Goal: Task Accomplishment & Management: Complete application form

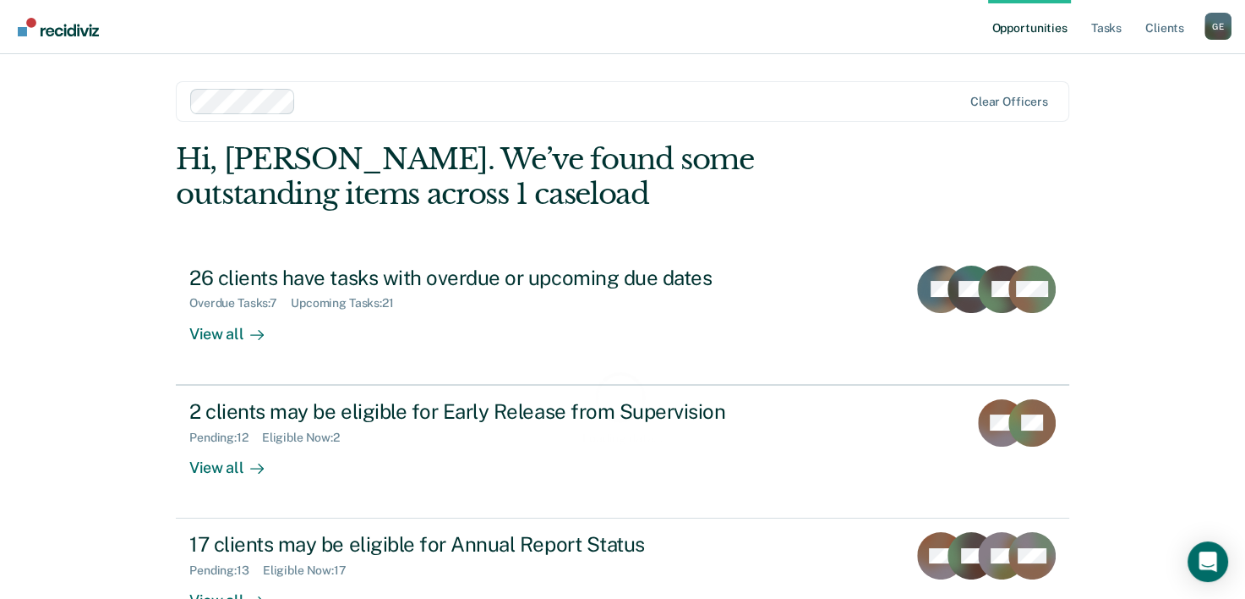
click at [1035, 27] on link "Opportunities" at bounding box center [1029, 27] width 82 height 54
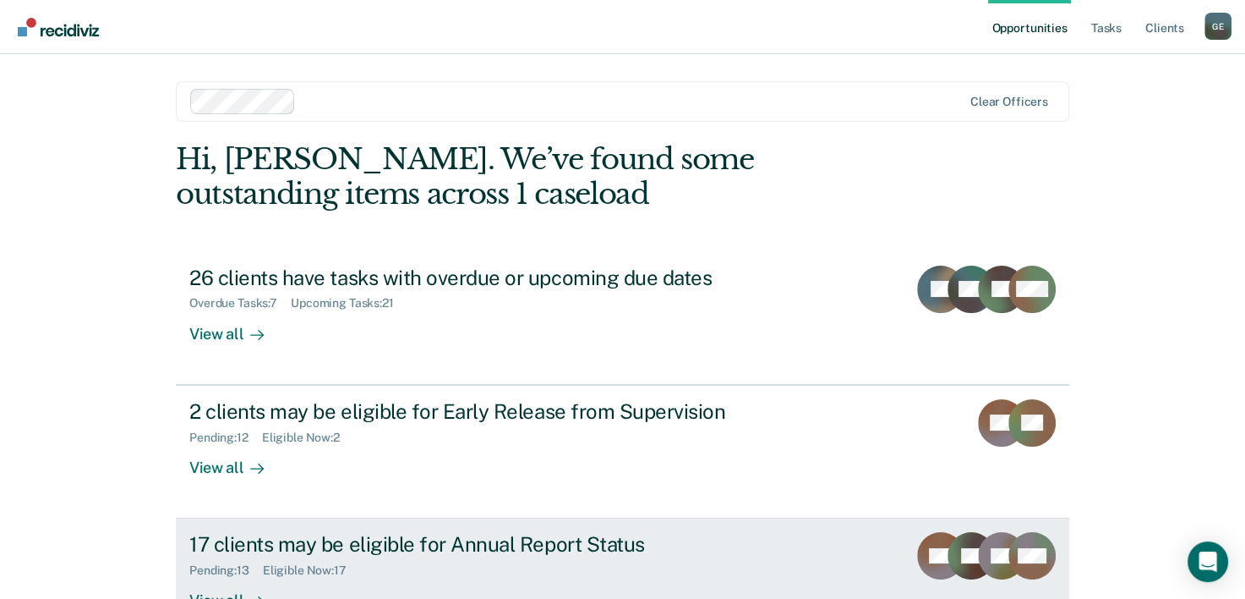
click at [365, 541] on div "17 clients may be eligible for Annual Report Status" at bounding box center [486, 544] width 594 height 25
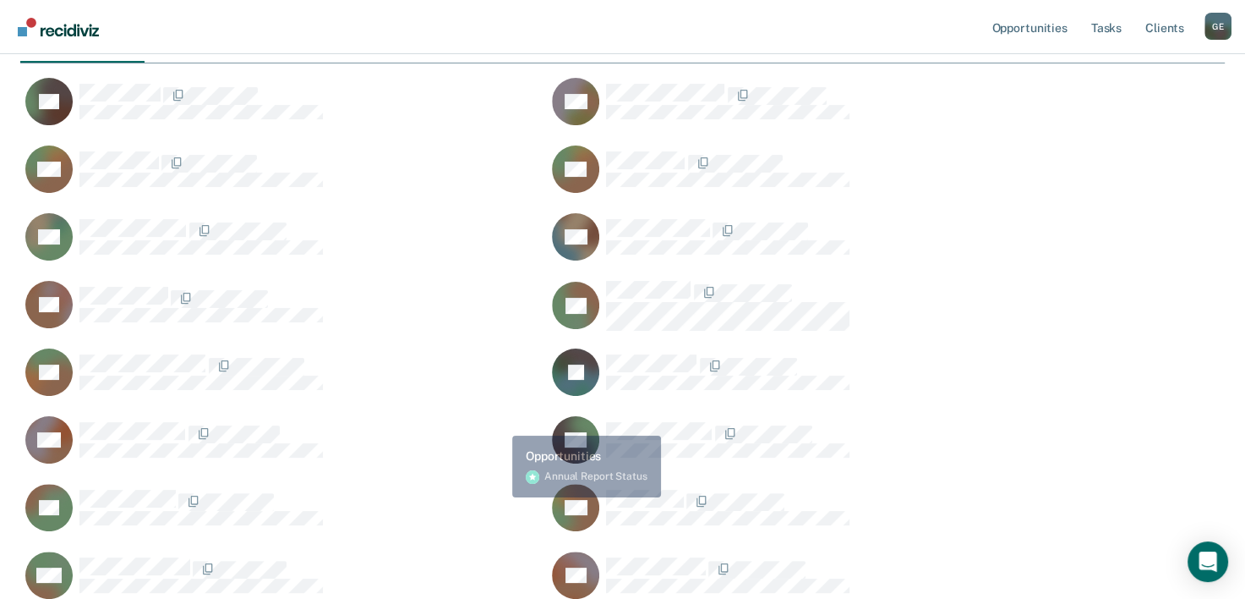
scroll to position [507, 0]
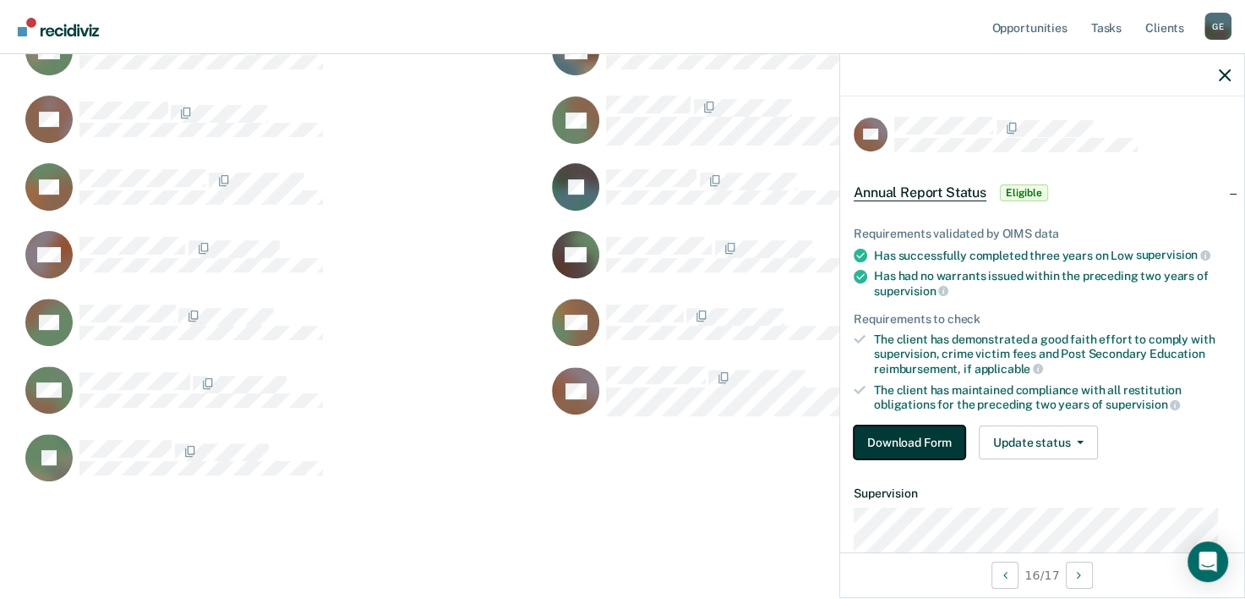
click at [890, 438] on button "Download Form" at bounding box center [910, 442] width 112 height 34
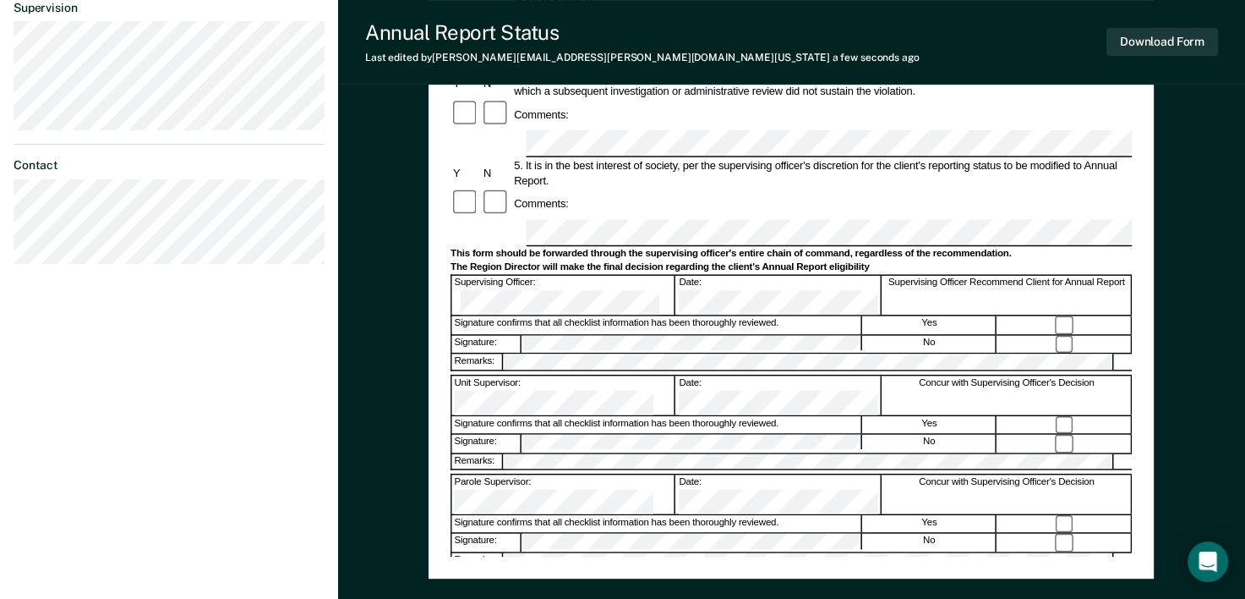
click at [536, 216] on form "Annual Reporting Checklist, Recommendation, and Determination Form Clients who …" at bounding box center [792, 218] width 682 height 1126
click at [544, 208] on form "Annual Reporting Checklist, Recommendation, and Determination Form Clients who …" at bounding box center [792, 218] width 682 height 1126
click at [540, 208] on form "Annual Reporting Checklist, Recommendation, and Determination Form Clients who …" at bounding box center [792, 218] width 682 height 1126
click at [542, 353] on div "Remarks:" at bounding box center [792, 362] width 682 height 18
click at [486, 208] on form "Annual Reporting Checklist, Recommendation, and Determination Form Clients who …" at bounding box center [792, 218] width 682 height 1126
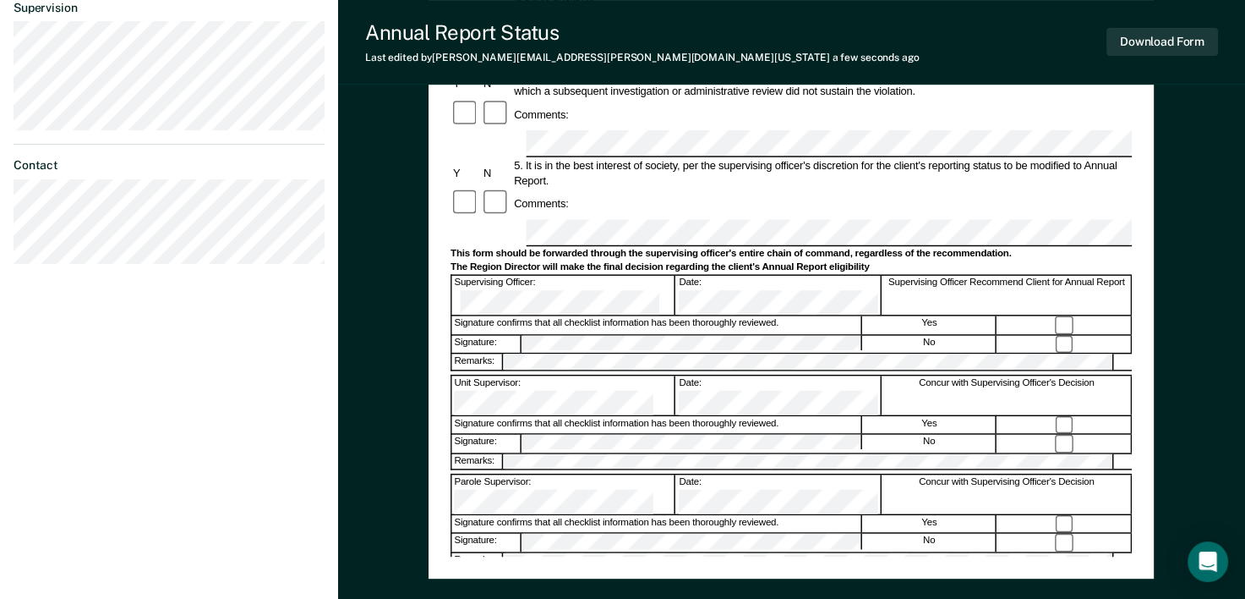
click at [533, 220] on form "Annual Reporting Checklist, Recommendation, and Determination Form Clients who …" at bounding box center [792, 218] width 682 height 1126
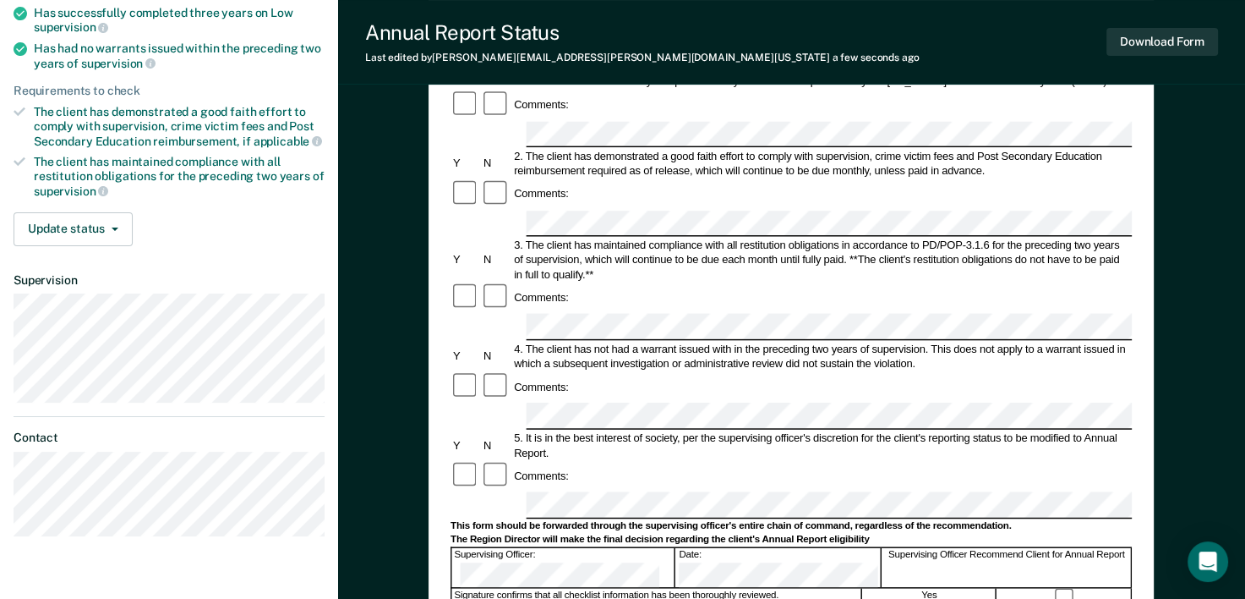
scroll to position [423, 0]
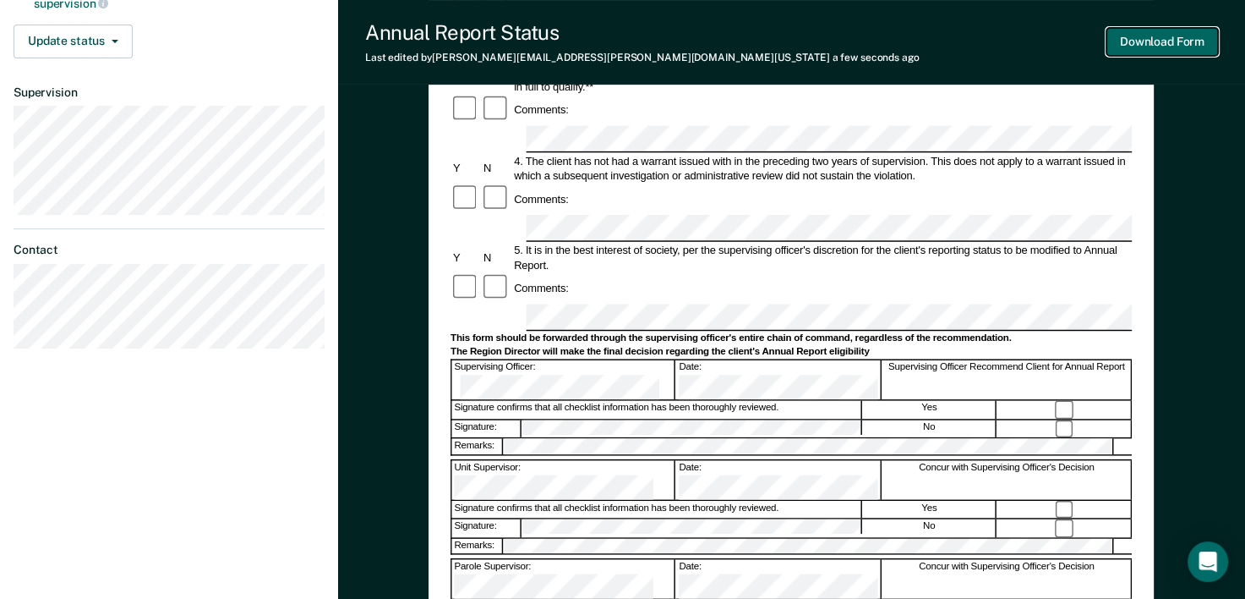
click at [1130, 44] on button "Download Form" at bounding box center [1163, 42] width 112 height 28
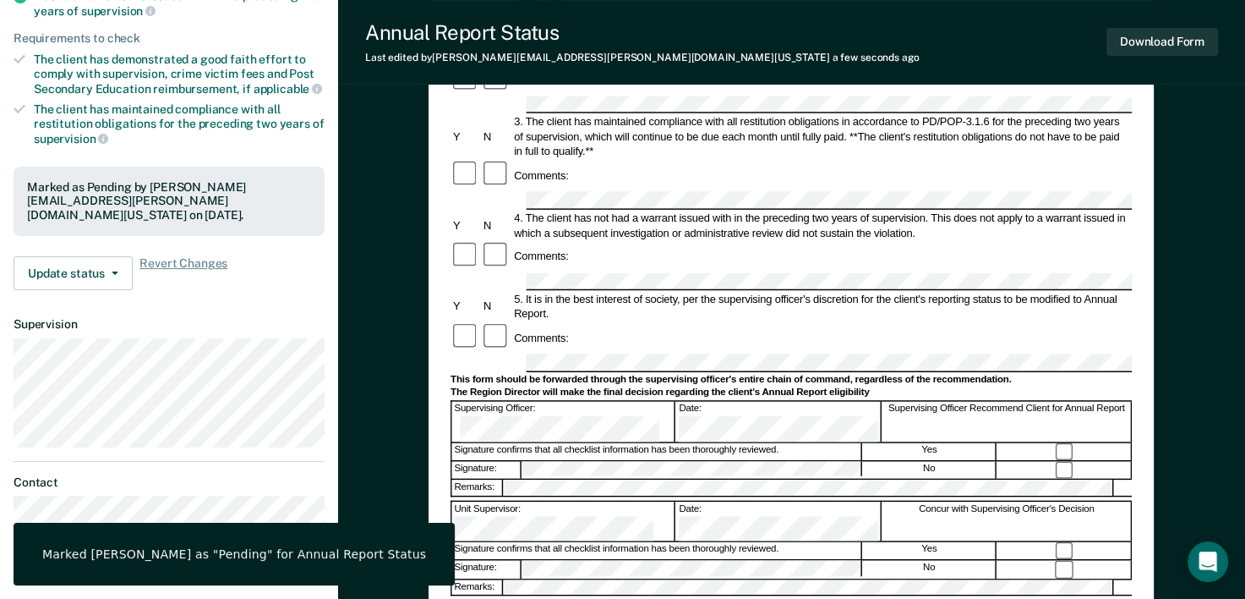
scroll to position [0, 0]
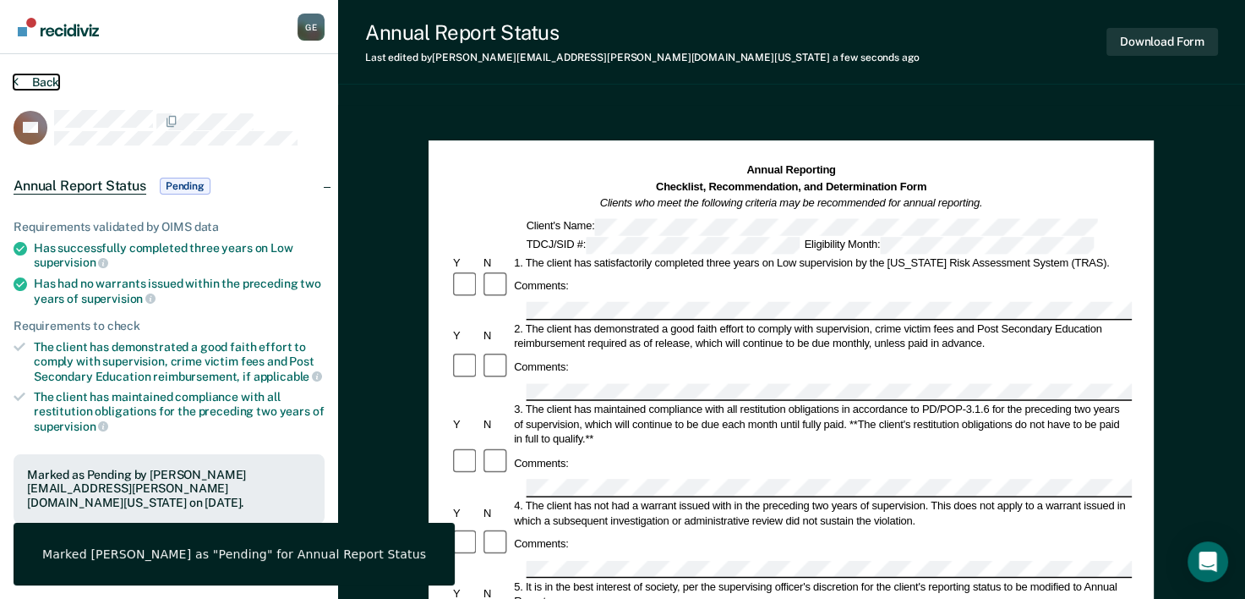
click at [38, 82] on button "Back" at bounding box center [37, 81] width 46 height 15
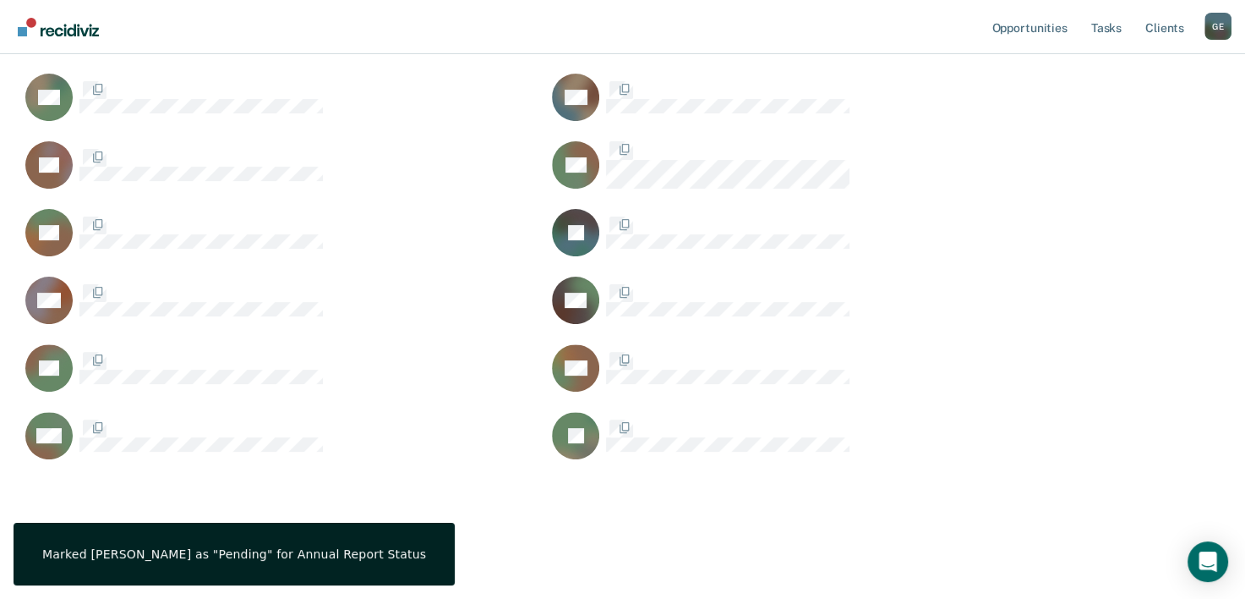
scroll to position [803, 1191]
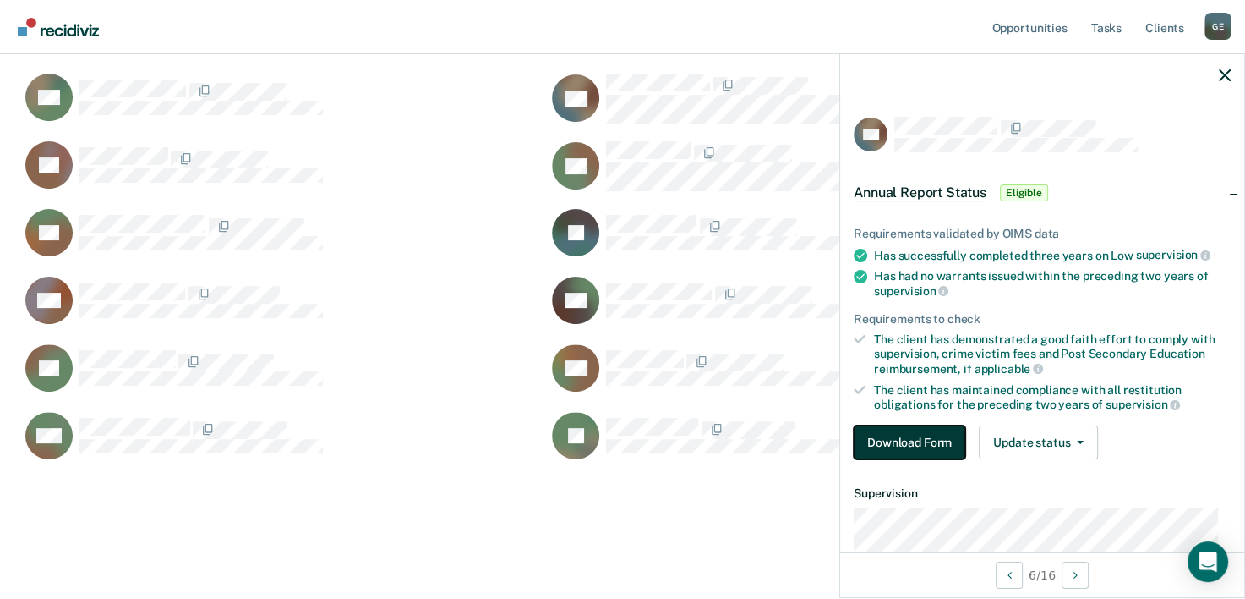
click at [923, 429] on button "Download Form" at bounding box center [910, 442] width 112 height 34
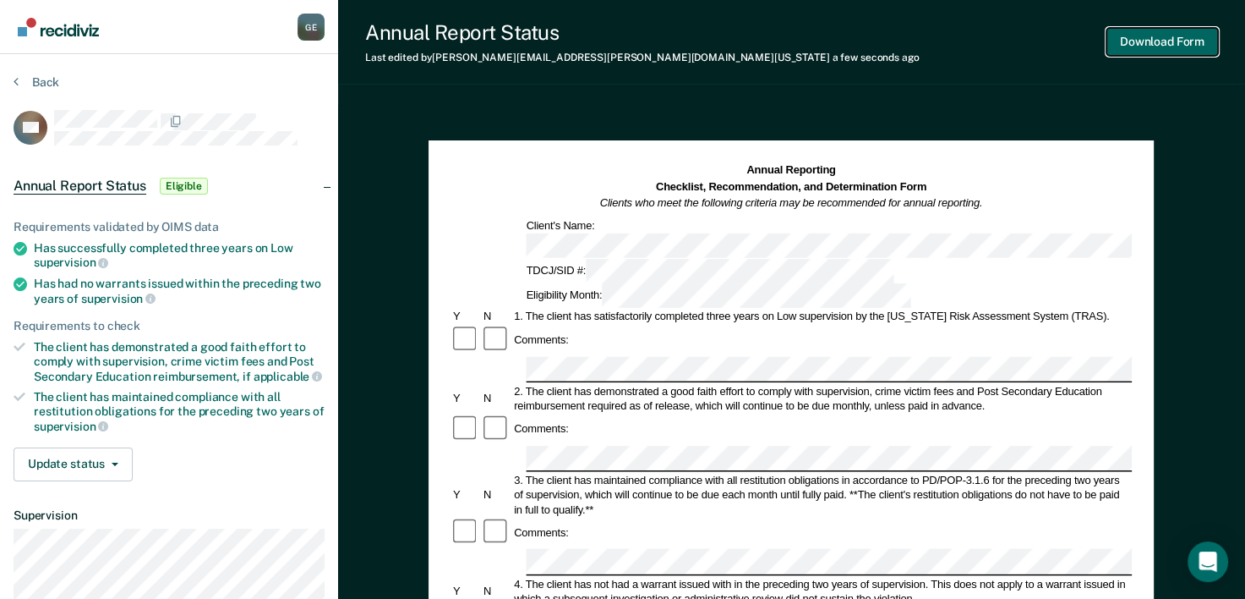
click at [1171, 44] on button "Download Form" at bounding box center [1163, 42] width 112 height 28
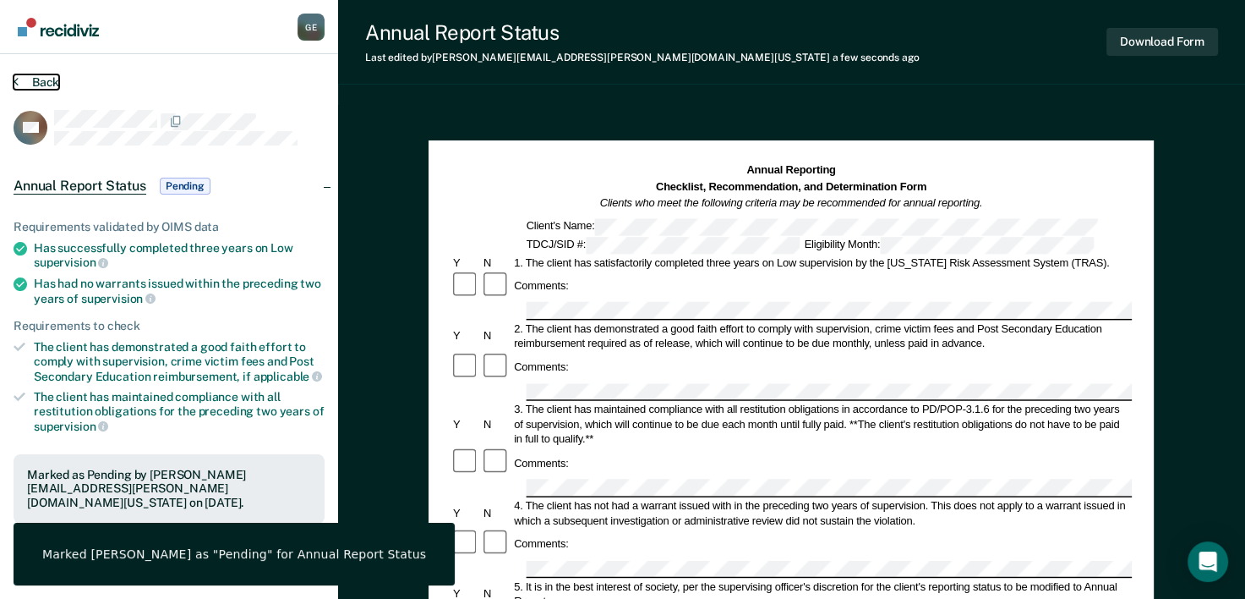
click at [36, 85] on button "Back" at bounding box center [37, 81] width 46 height 15
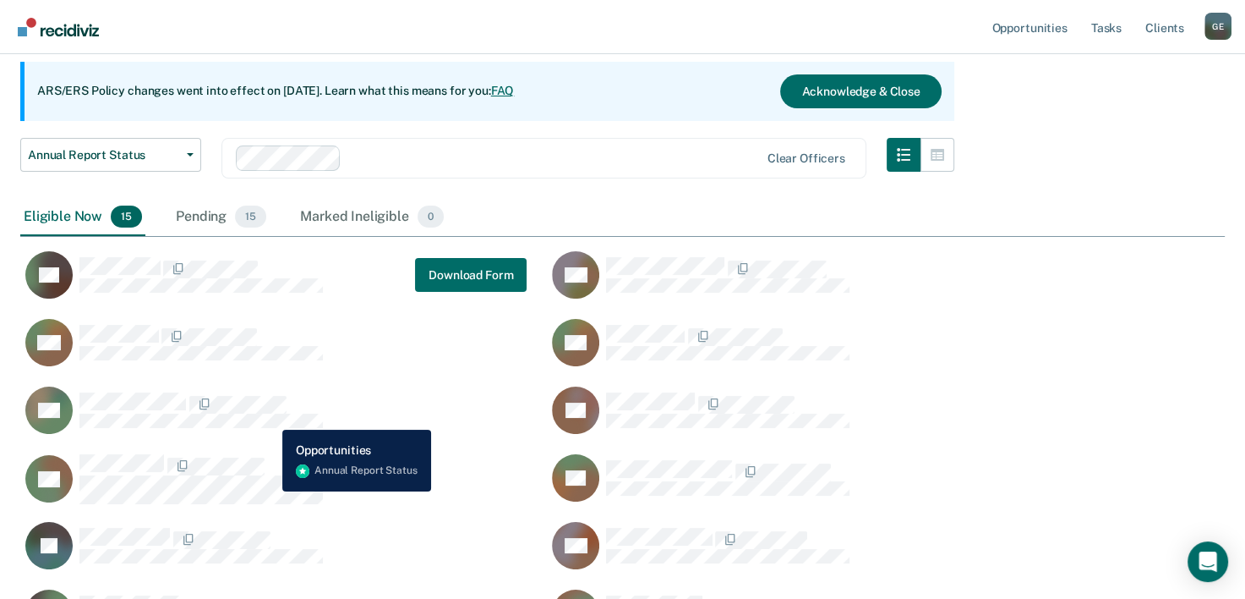
scroll to position [169, 0]
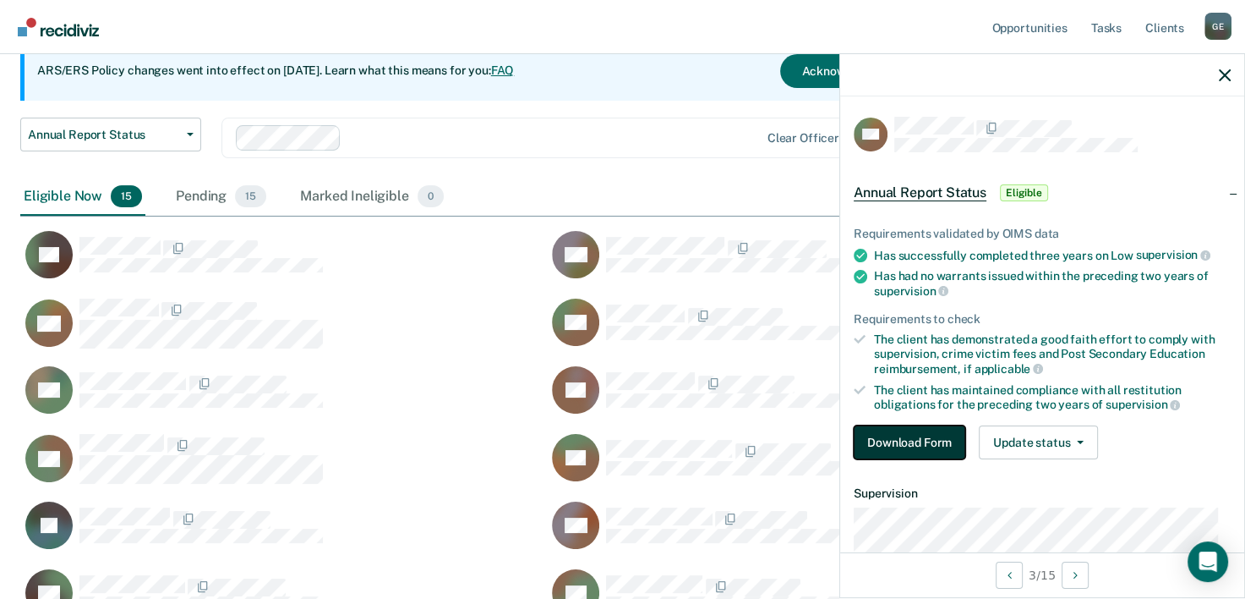
click at [900, 430] on button "Download Form" at bounding box center [910, 442] width 112 height 34
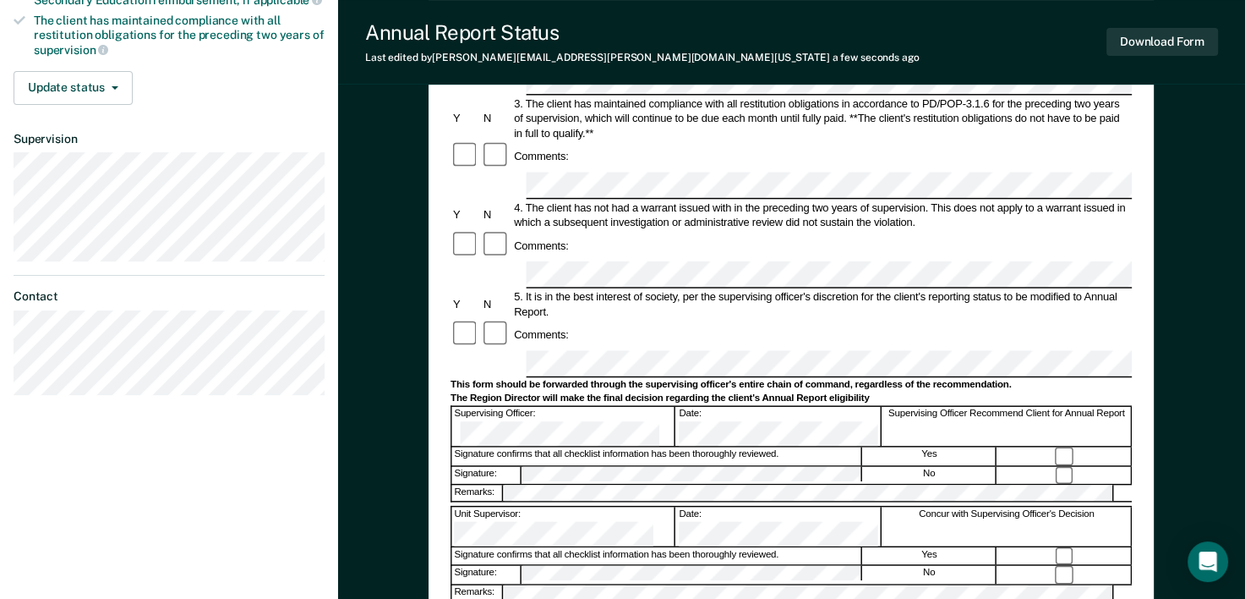
scroll to position [27, 0]
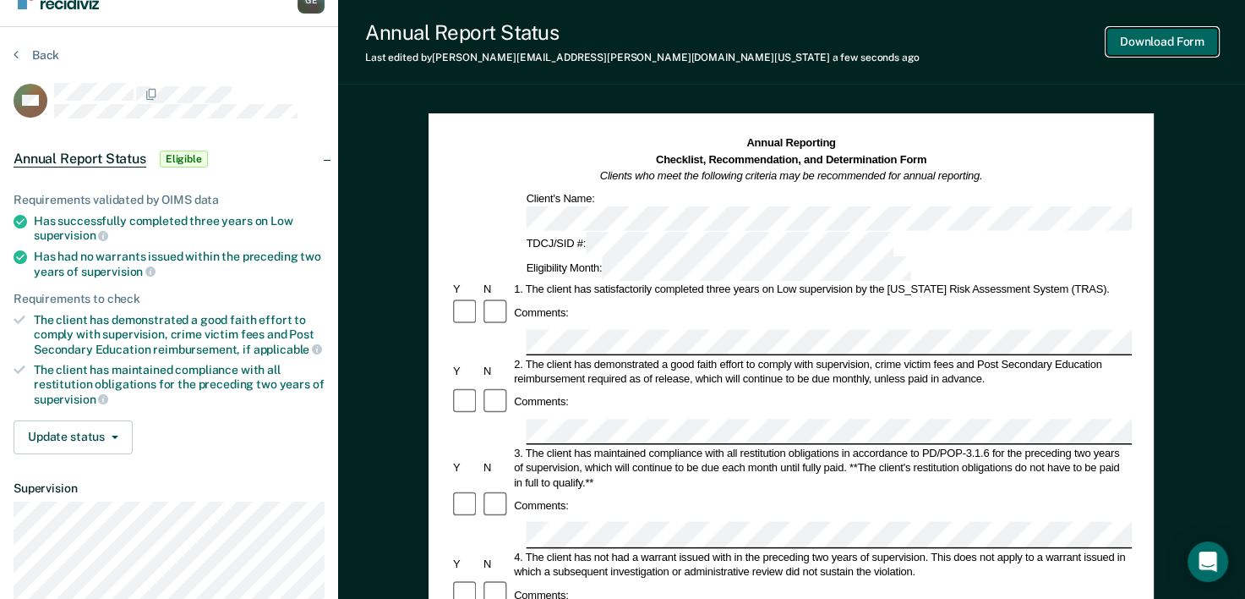
click at [1167, 41] on button "Download Form" at bounding box center [1163, 42] width 112 height 28
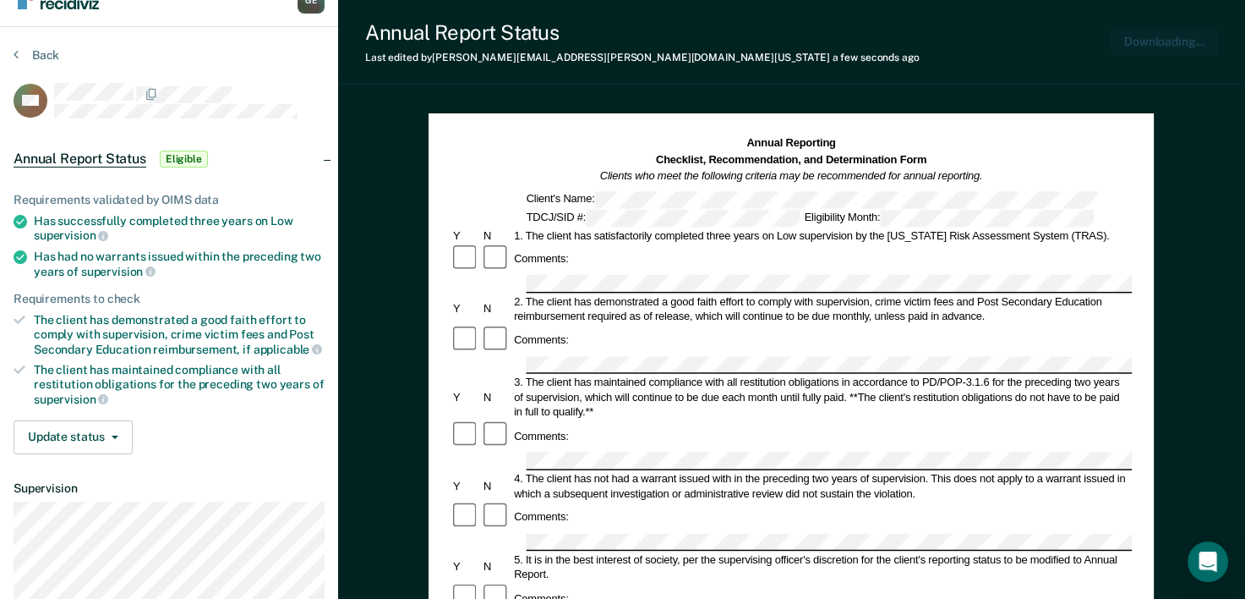
scroll to position [0, 0]
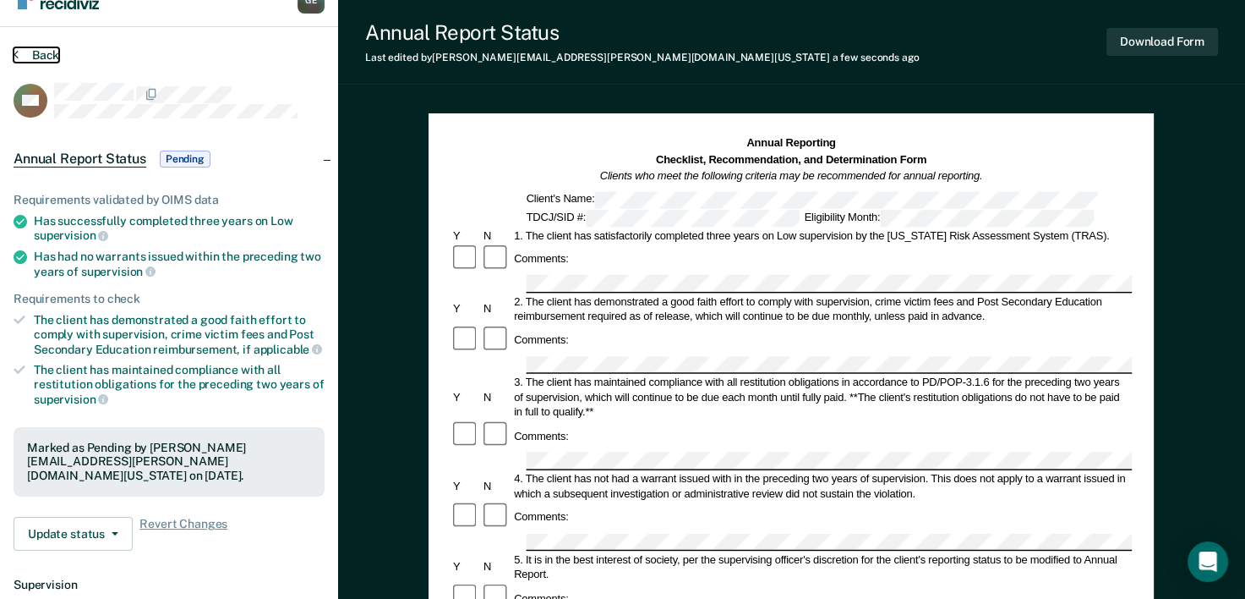
click at [46, 54] on button "Back" at bounding box center [37, 54] width 46 height 15
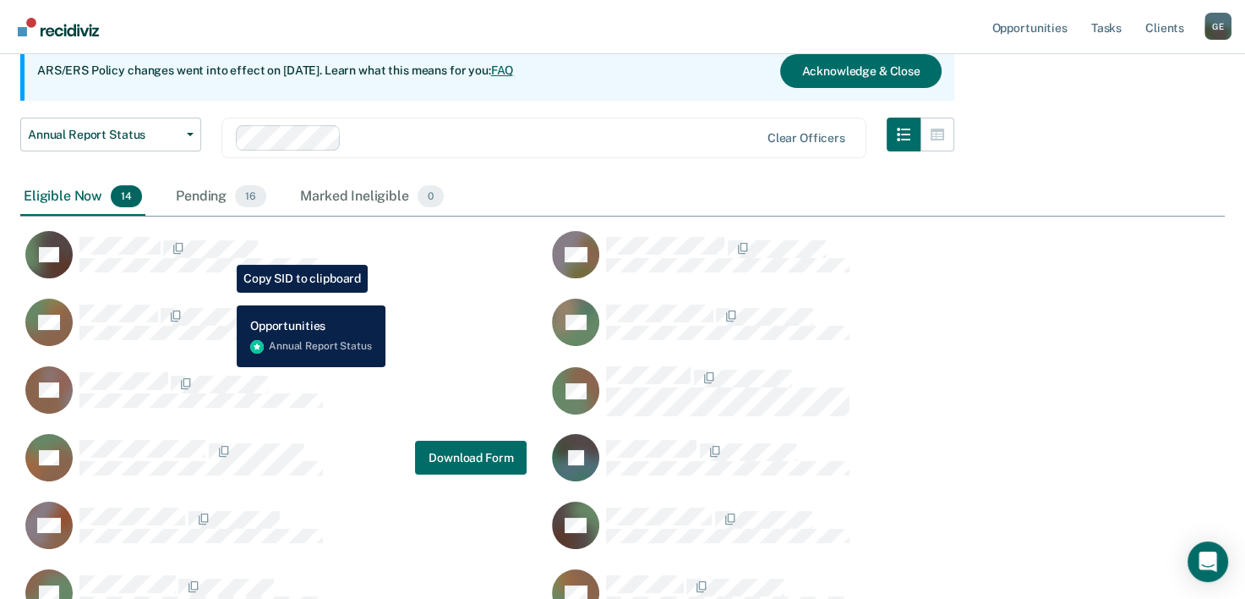
scroll to position [169, 0]
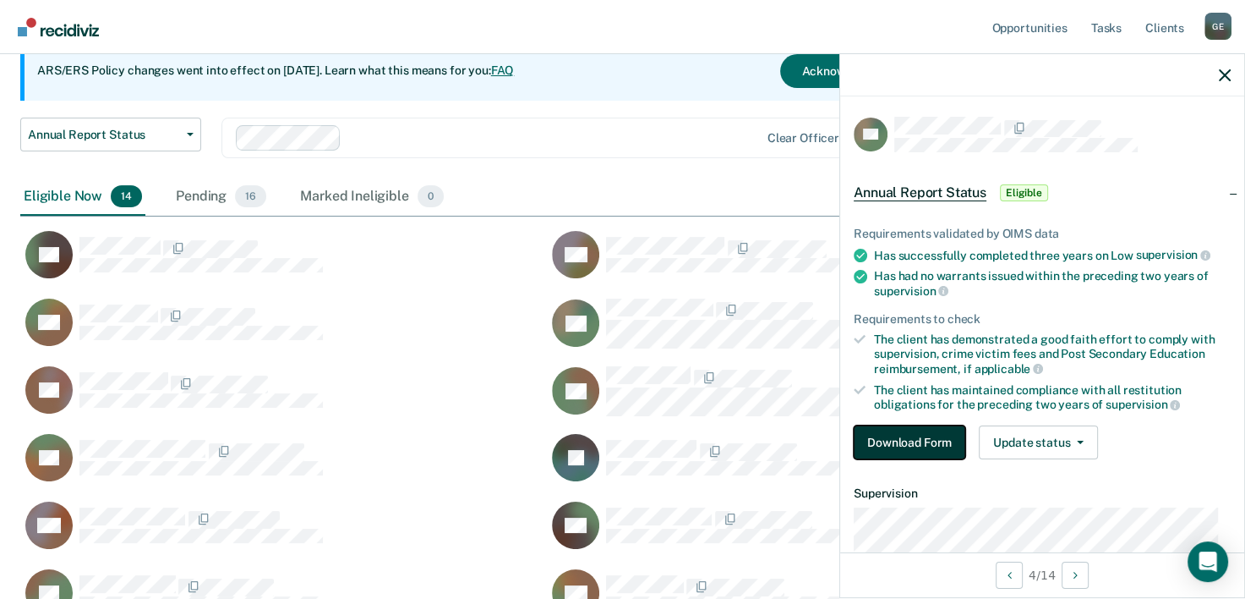
click at [933, 434] on button "Download Form" at bounding box center [910, 442] width 112 height 34
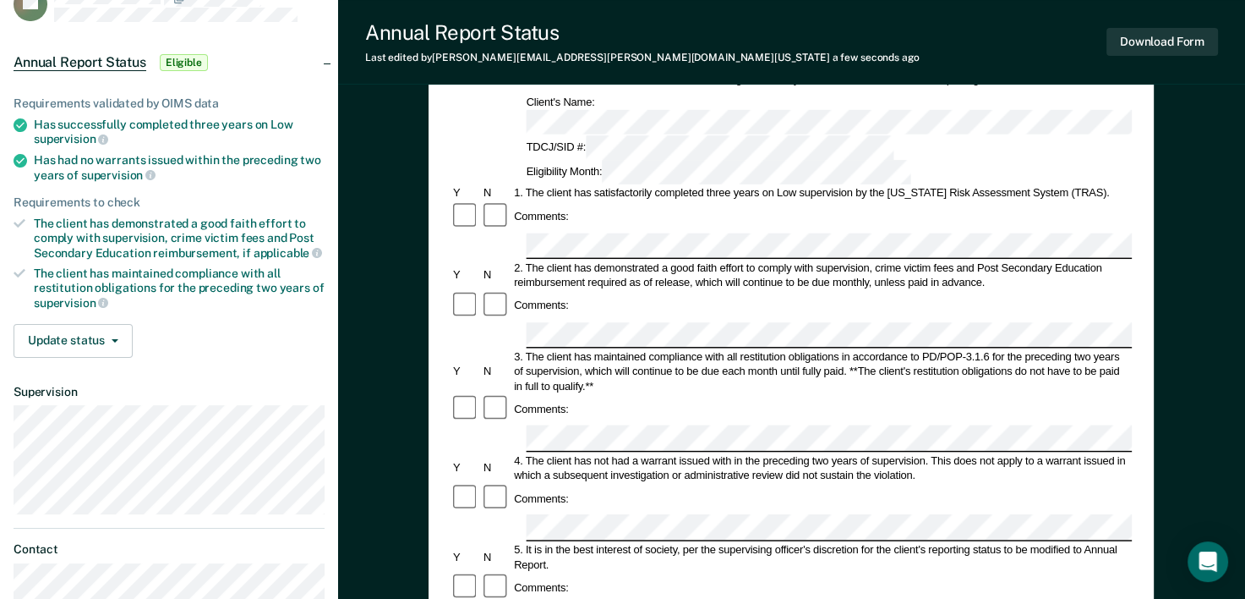
scroll to position [27, 0]
